Goal: Task Accomplishment & Management: Manage account settings

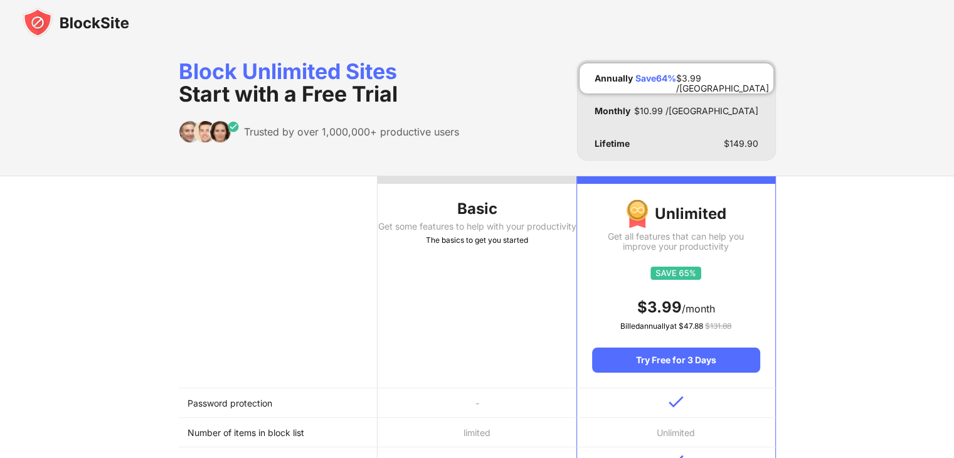
click at [467, 247] on div "The basics to get you started" at bounding box center [477, 240] width 199 height 13
click at [464, 204] on div "Basic" at bounding box center [477, 209] width 199 height 20
click at [85, 28] on img at bounding box center [76, 23] width 107 height 30
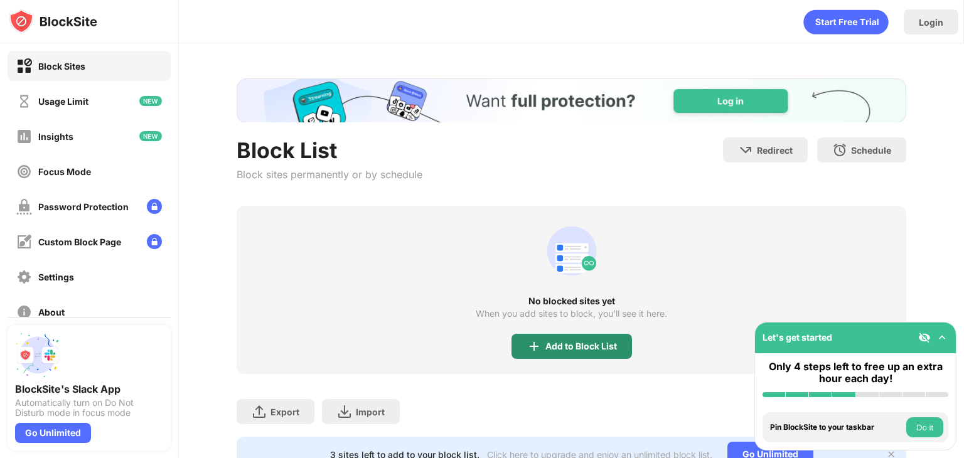
click at [542, 332] on div "No blocked sites yet When you add sites to block, you’ll see it here. Add to Bl…" at bounding box center [570, 290] width 669 height 168
click at [547, 344] on div "Add to Block List" at bounding box center [581, 346] width 72 height 10
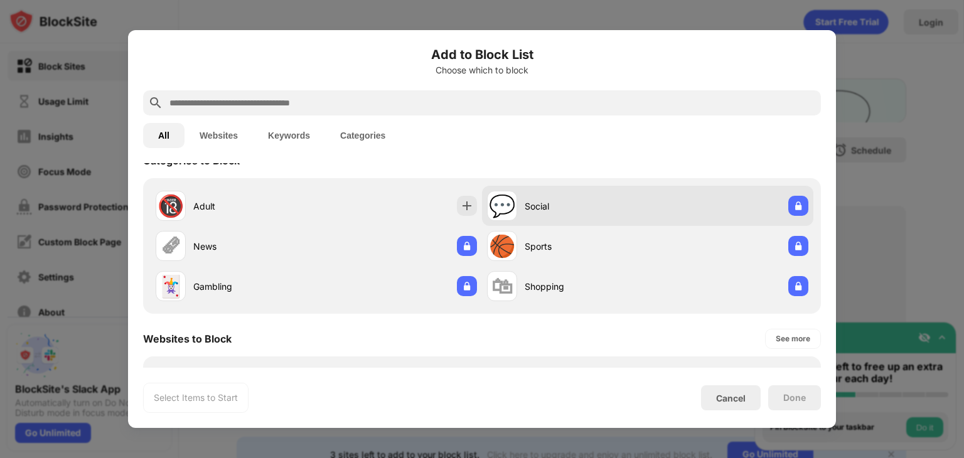
scroll to position [50, 0]
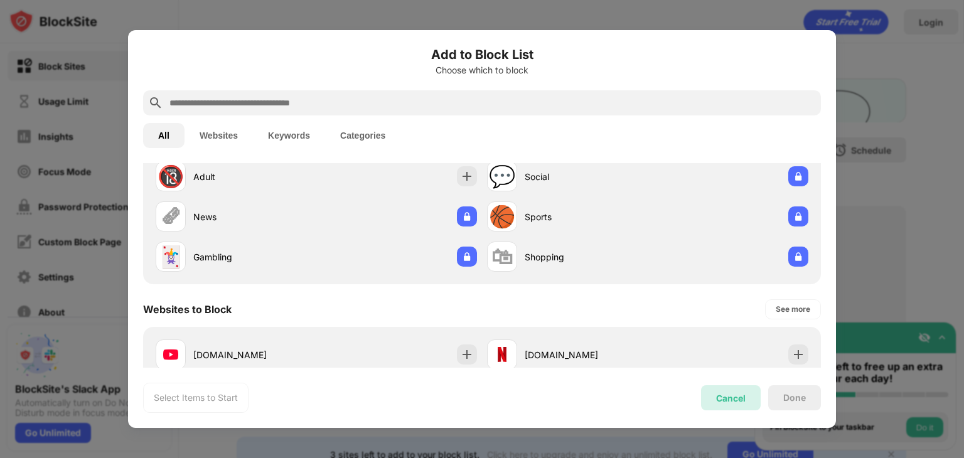
click at [739, 398] on div "Cancel" at bounding box center [730, 398] width 29 height 11
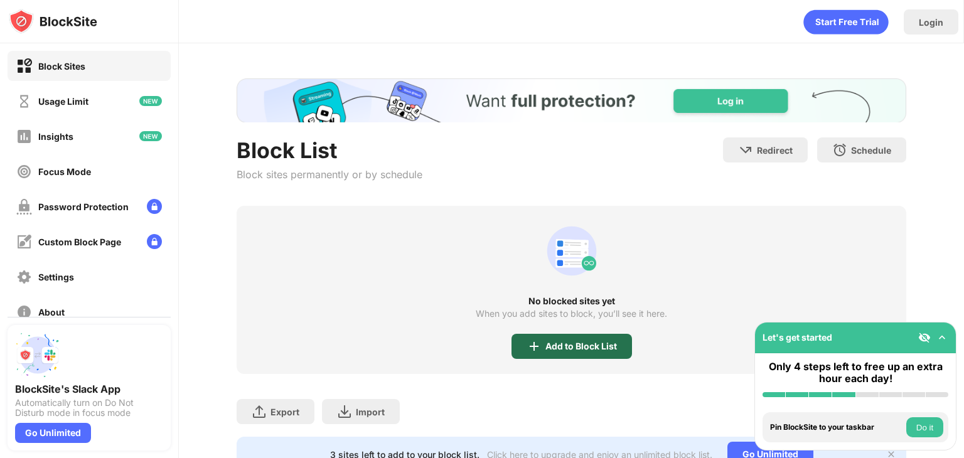
click at [545, 339] on div "Add to Block List" at bounding box center [571, 346] width 120 height 25
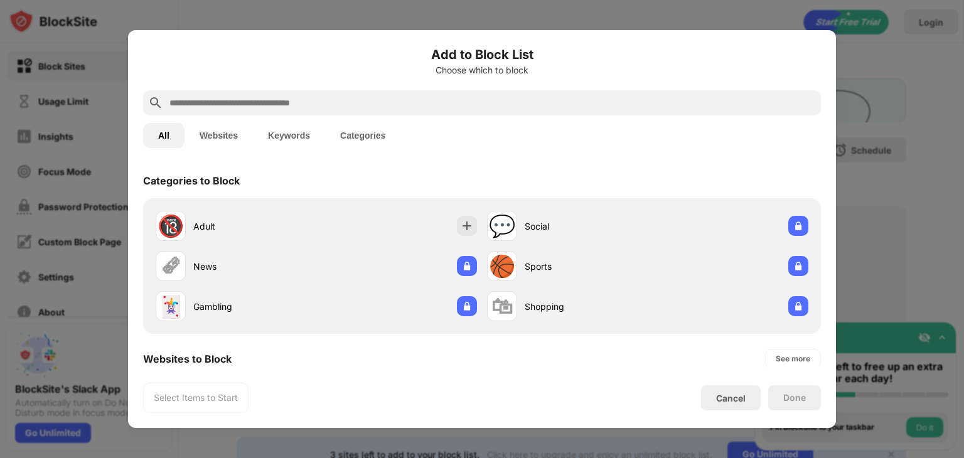
click at [245, 101] on input "text" at bounding box center [491, 102] width 647 height 15
paste input "**********"
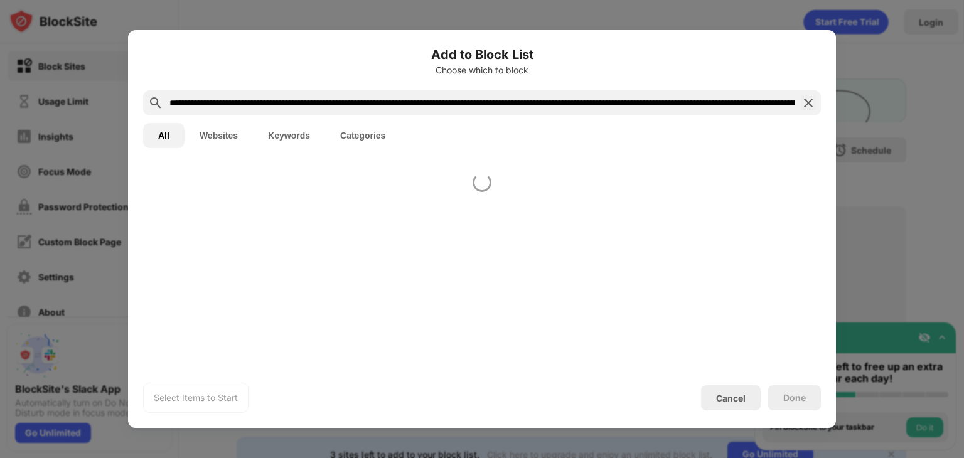
scroll to position [0, 991]
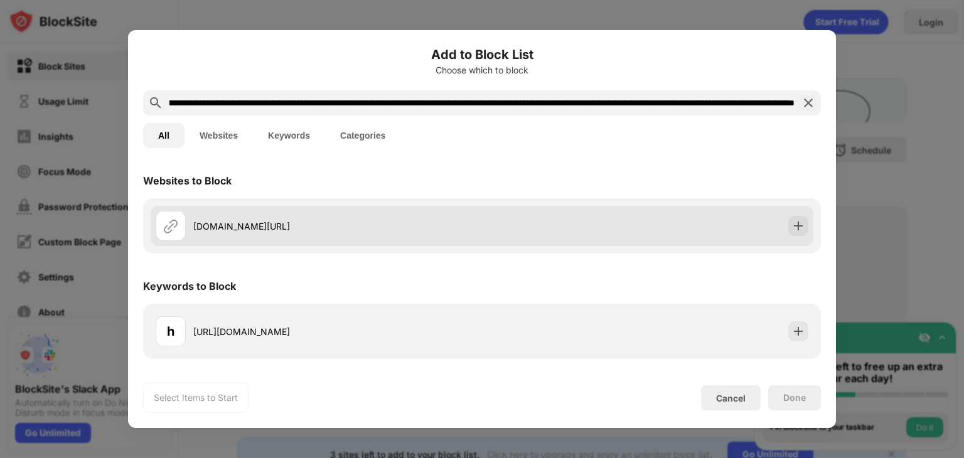
type input "**********"
click at [354, 230] on div "google.com/search?q=minesweeper&rlz=1C1GCEB_pt-PTPT1063PT1063&oq=&gs_lcrp=EgZja…" at bounding box center [337, 226] width 289 height 13
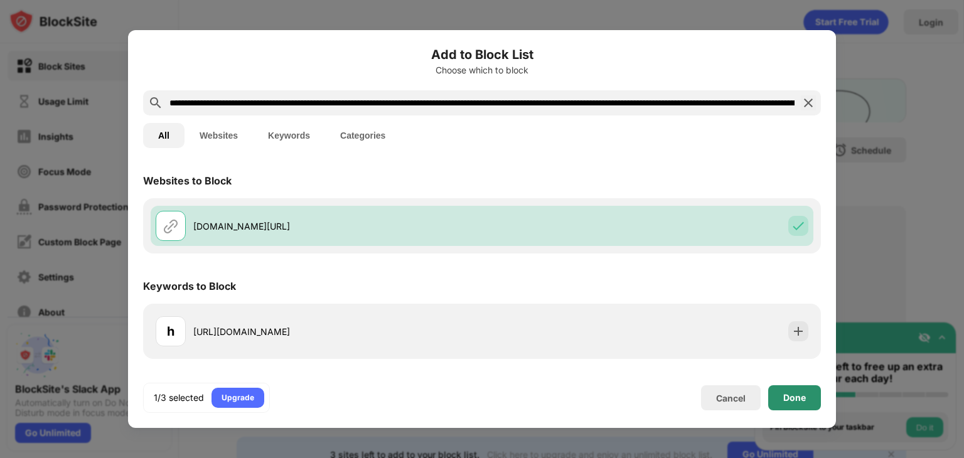
click at [792, 395] on div "Done" at bounding box center [794, 398] width 23 height 10
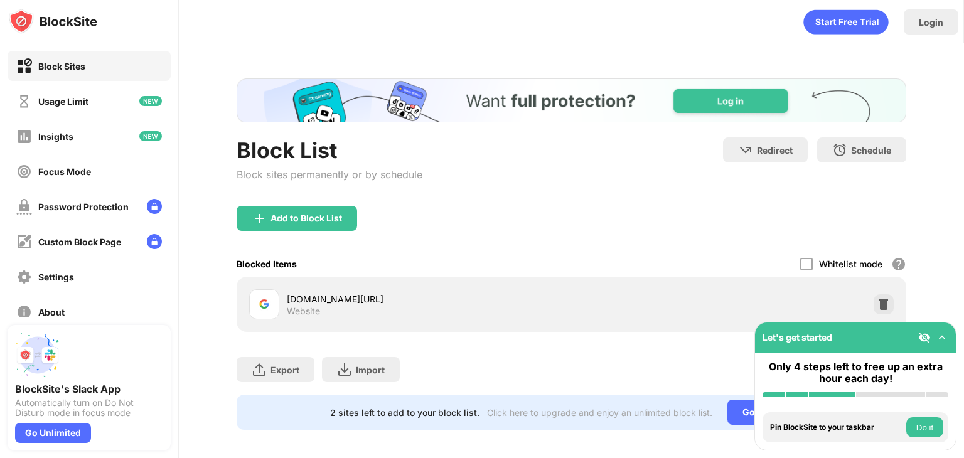
scroll to position [16, 0]
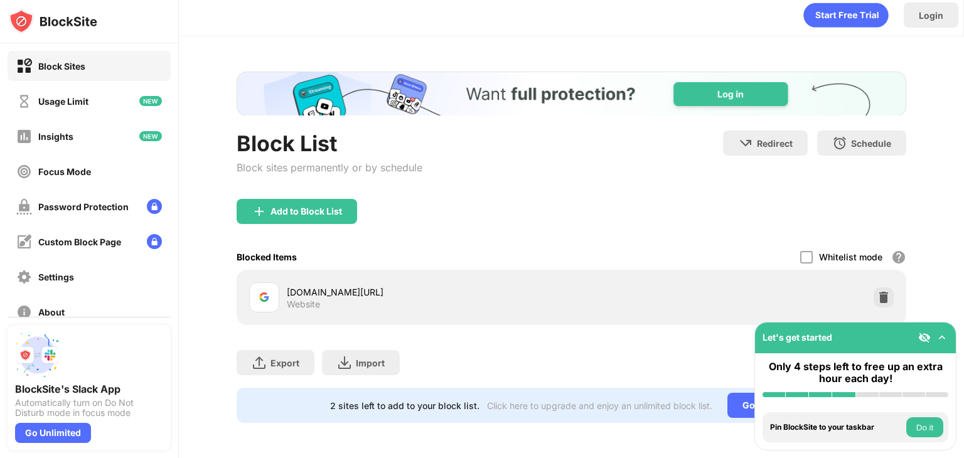
click at [942, 337] on img at bounding box center [941, 337] width 13 height 13
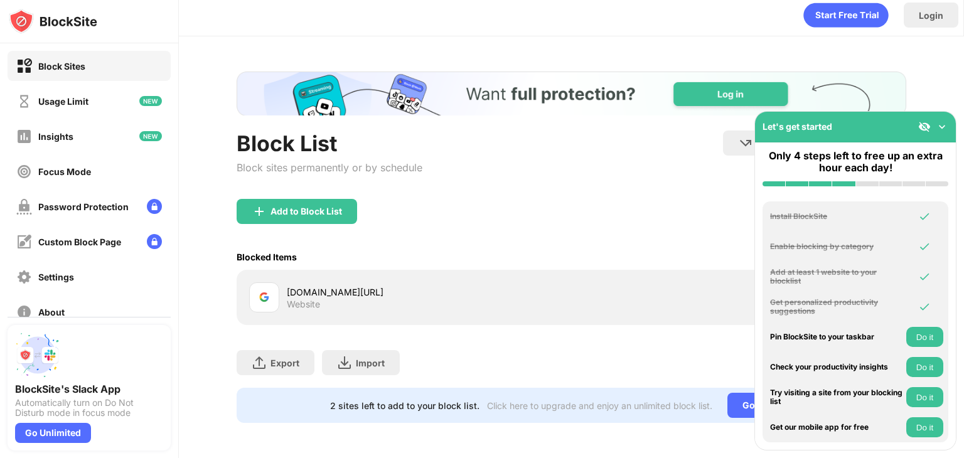
click at [938, 129] on img at bounding box center [941, 126] width 13 height 13
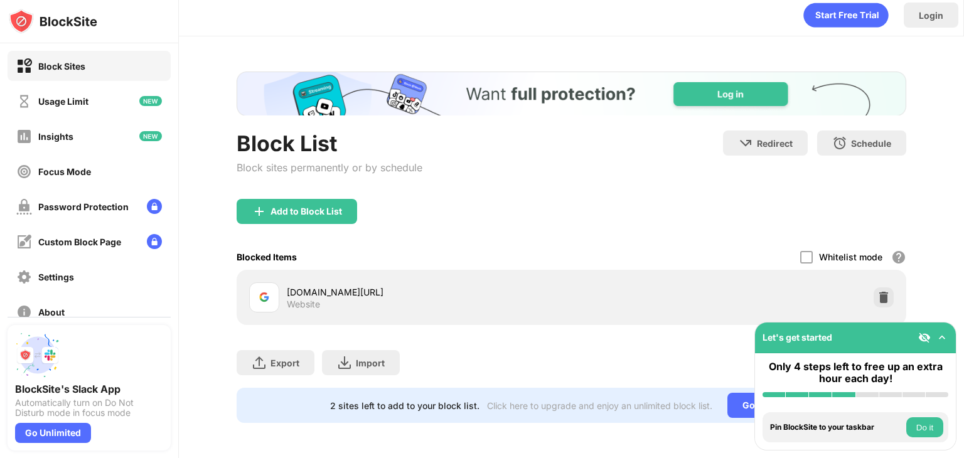
scroll to position [15, 0]
click at [918, 337] on img at bounding box center [924, 337] width 13 height 13
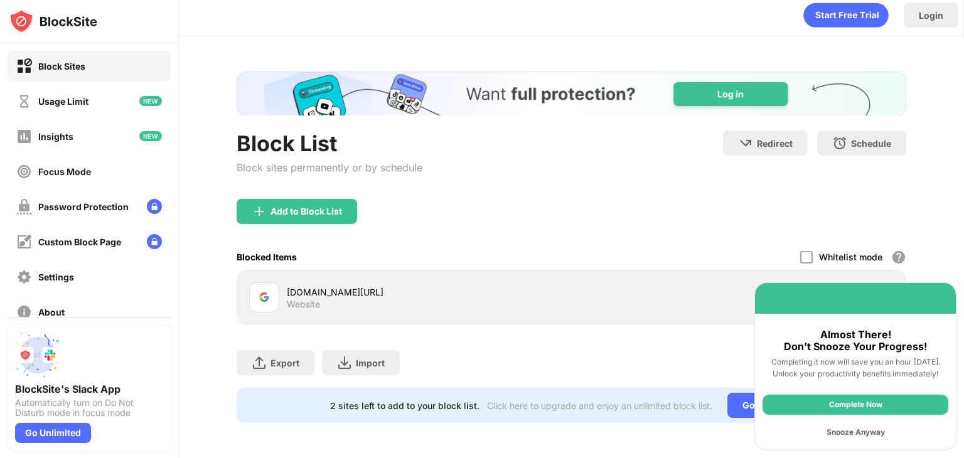
click at [852, 432] on div "Snooze Anyway" at bounding box center [855, 432] width 186 height 20
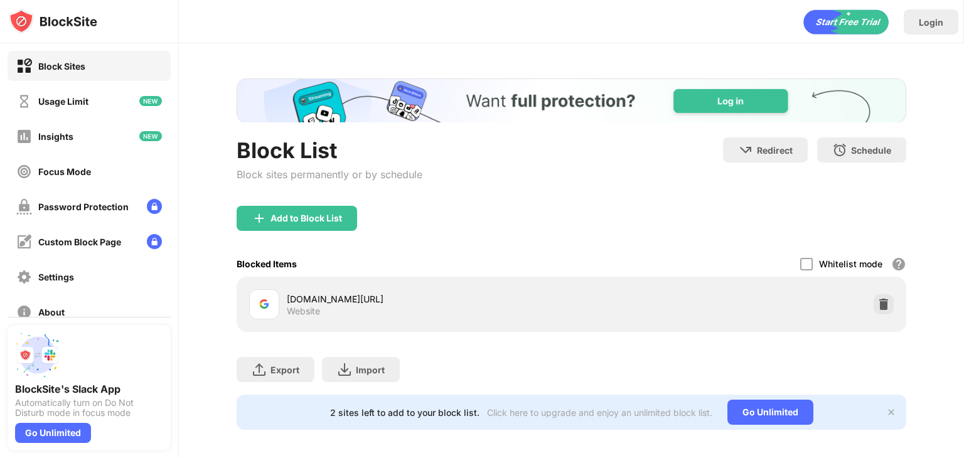
scroll to position [0, 0]
click at [51, 63] on div "Block Sites" at bounding box center [61, 66] width 47 height 11
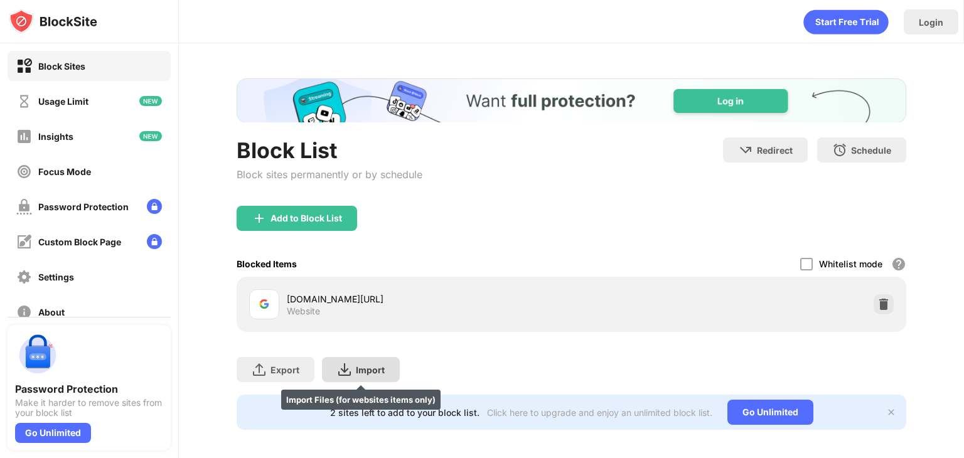
click at [350, 365] on img at bounding box center [344, 369] width 15 height 15
click at [346, 369] on img at bounding box center [344, 369] width 15 height 15
click at [380, 369] on div "Import" at bounding box center [370, 369] width 29 height 11
click at [386, 372] on div "Import Import Files (for websites items only)" at bounding box center [361, 369] width 78 height 25
click at [366, 364] on div "Import" at bounding box center [370, 369] width 29 height 11
